Goal: Information Seeking & Learning: Learn about a topic

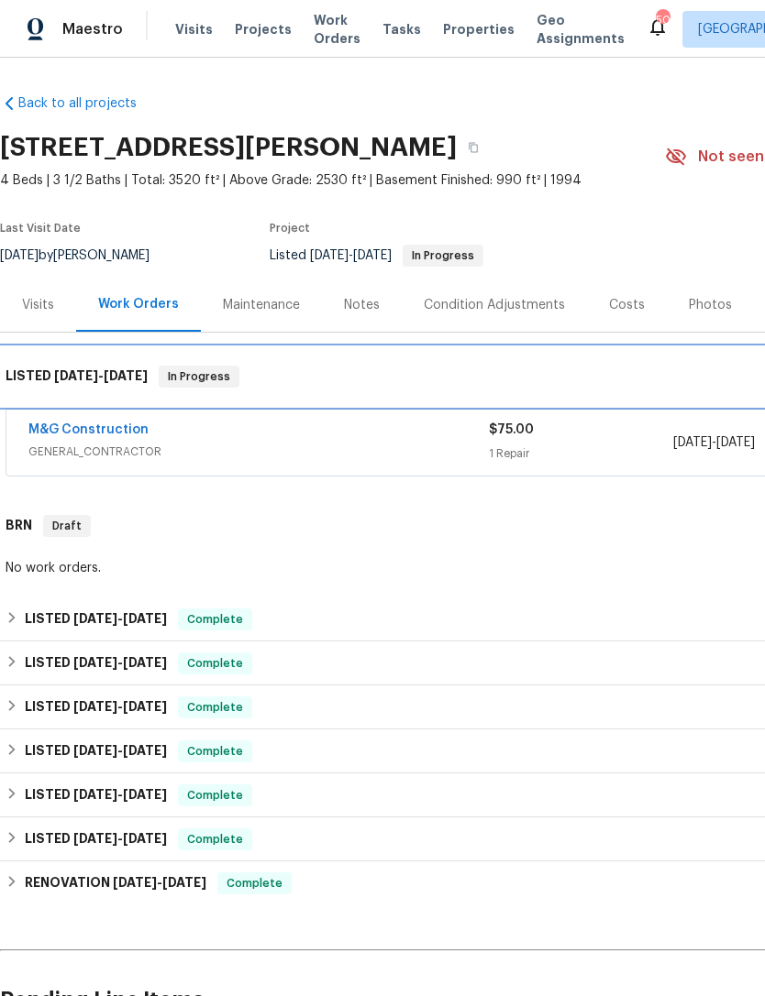
click at [78, 368] on h6 "LISTED [DATE] - [DATE]" at bounding box center [77, 377] width 142 height 22
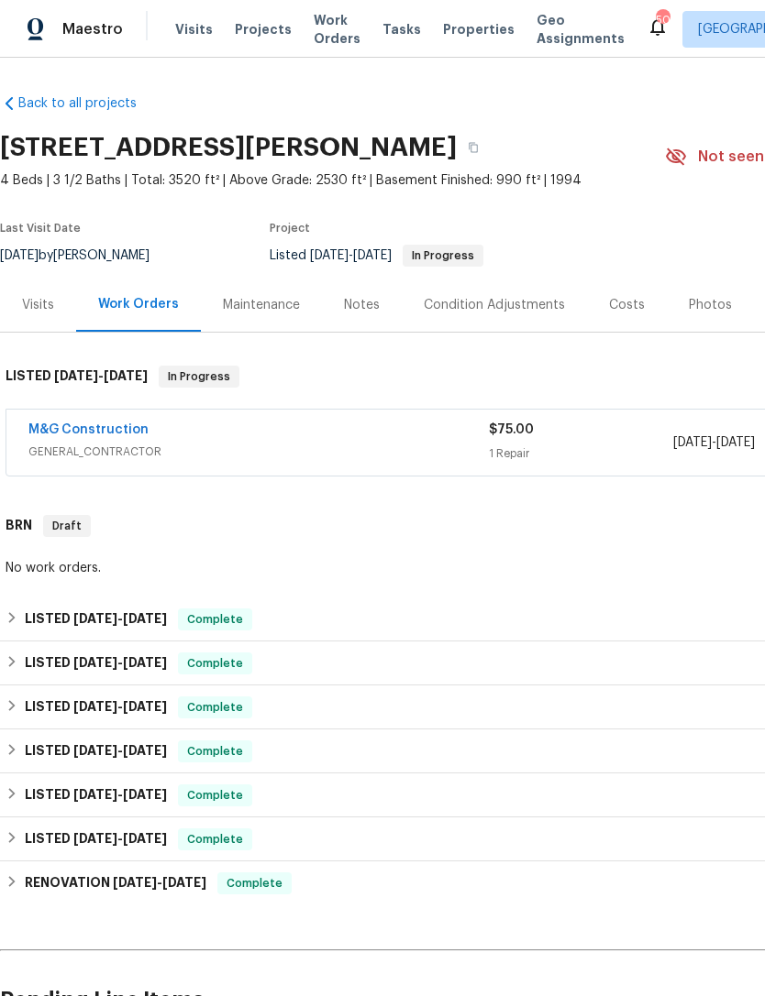
click at [127, 451] on span "GENERAL_CONTRACTOR" at bounding box center [258, 452] width 460 height 18
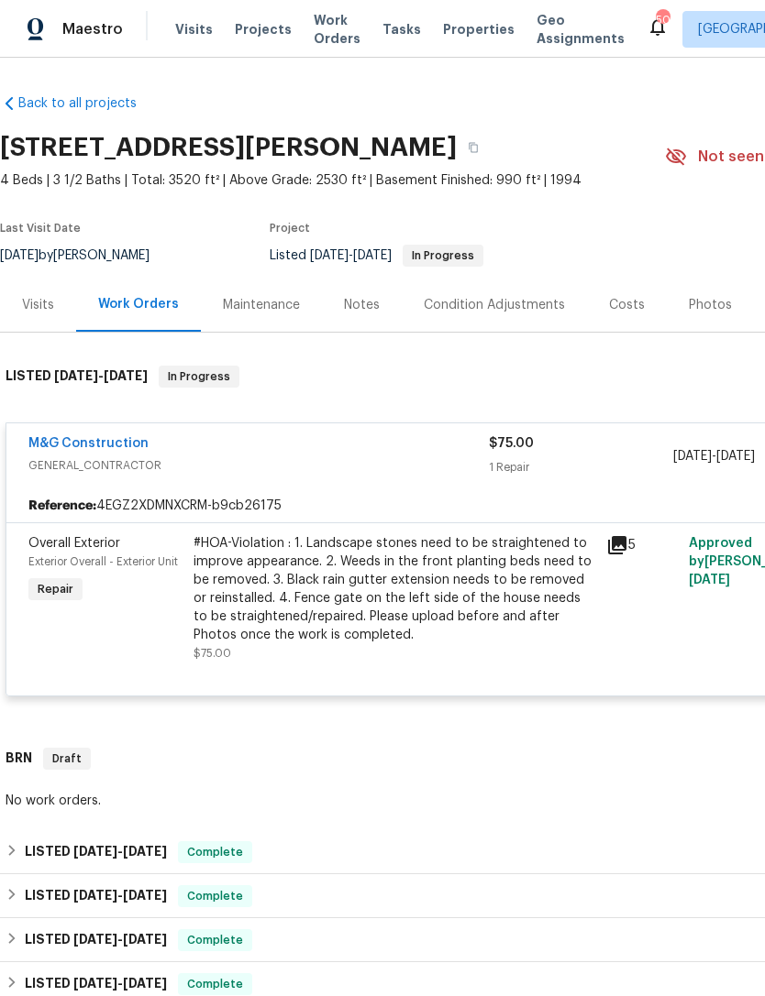
click at [626, 545] on icon at bounding box center [617, 545] width 18 height 18
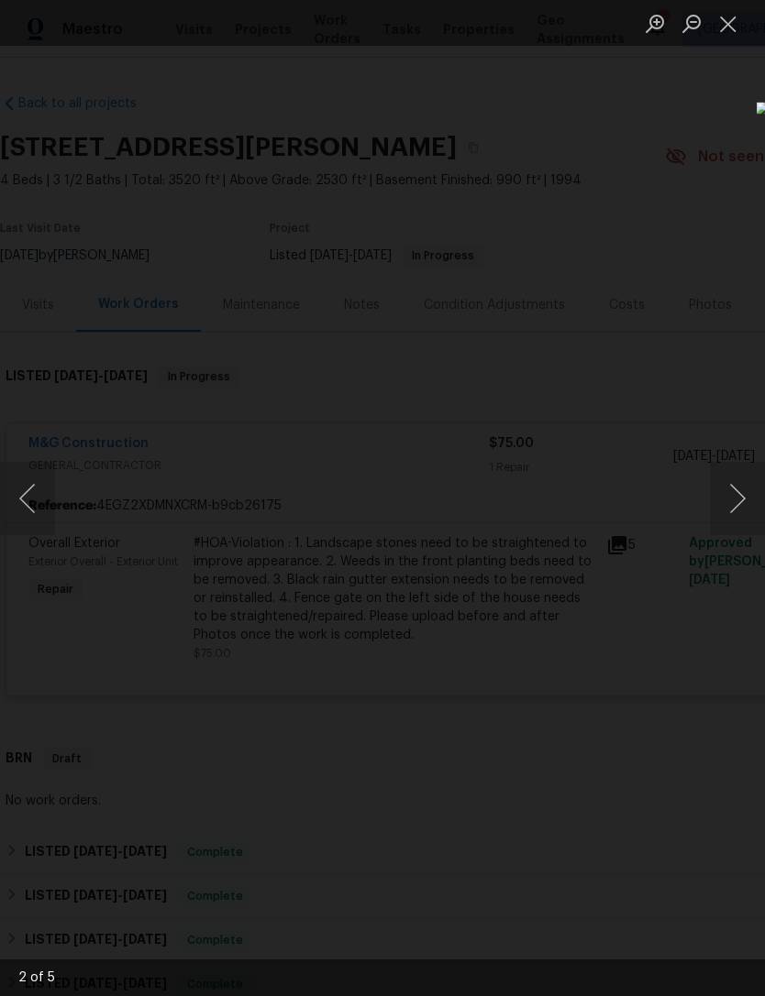
click at [743, 495] on button "Next image" at bounding box center [737, 498] width 55 height 73
click at [600, 547] on img "Lightbox" at bounding box center [296, 498] width 608 height 792
click at [742, 484] on button "Next image" at bounding box center [737, 498] width 55 height 73
click at [740, 496] on button "Next image" at bounding box center [737, 498] width 55 height 73
click at [751, 498] on button "Next image" at bounding box center [737, 498] width 55 height 73
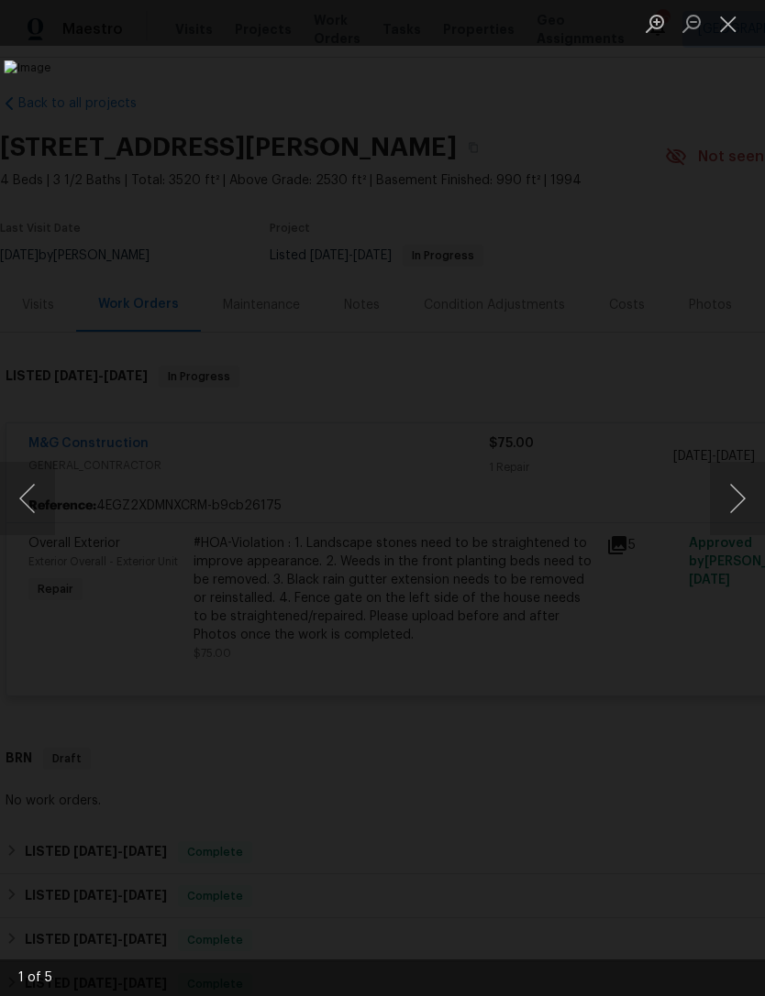
click at [751, 507] on button "Next image" at bounding box center [737, 498] width 55 height 73
click at [741, 512] on button "Next image" at bounding box center [737, 498] width 55 height 73
click at [743, 508] on button "Next image" at bounding box center [737, 498] width 55 height 73
click at [617, 799] on div "Lightbox" at bounding box center [382, 498] width 765 height 996
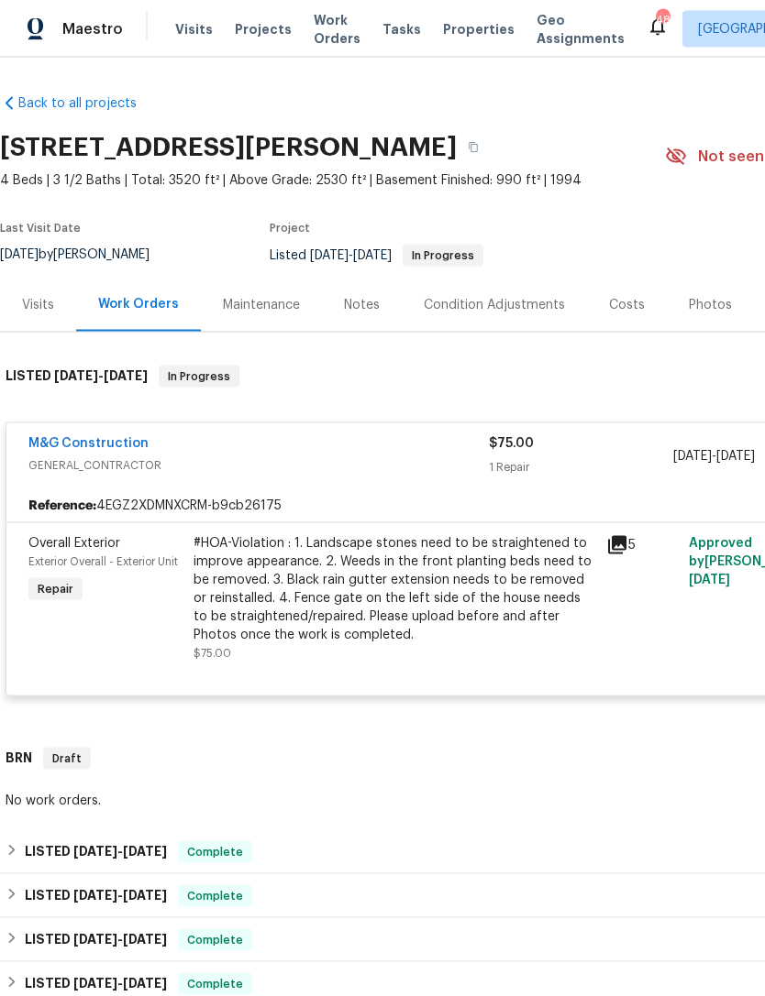
scroll to position [6, 0]
